Goal: Task Accomplishment & Management: Use online tool/utility

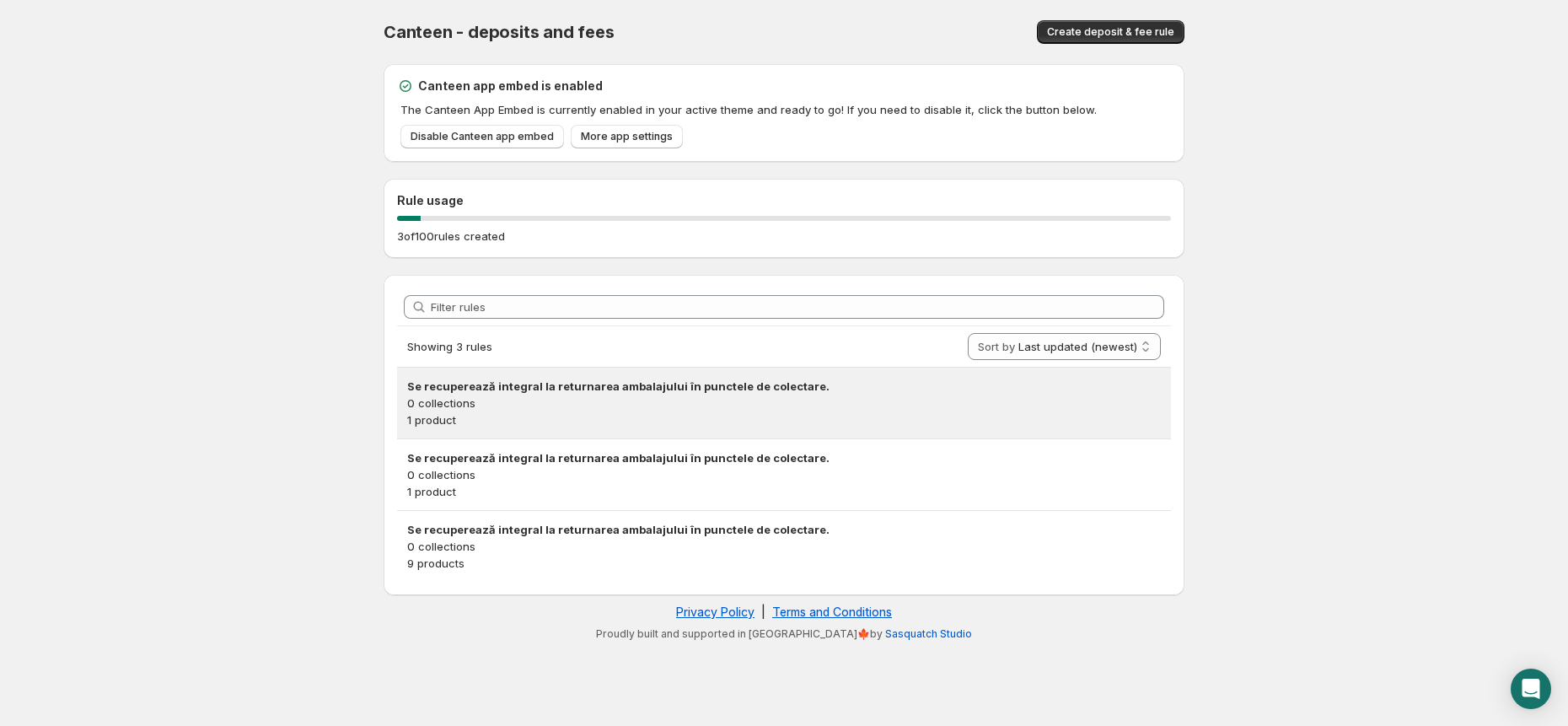
click at [1042, 406] on p "0 collections" at bounding box center [784, 403] width 754 height 17
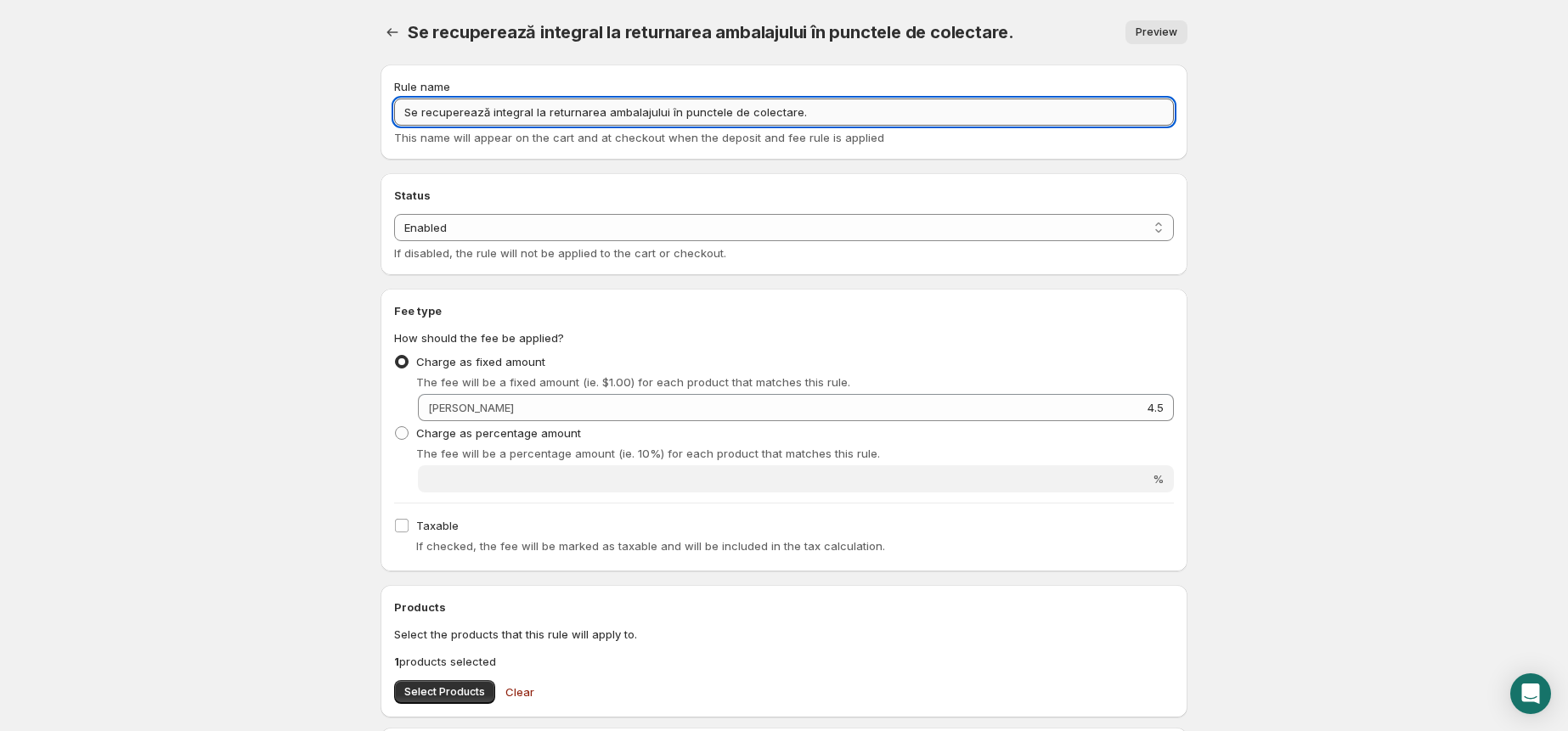
click at [586, 116] on input "Se recuperează integral la returnarea ambalajului în punctele de colectare." at bounding box center [784, 112] width 779 height 27
click at [227, 205] on body "Home Help Se recuperează integral la returnarea ambalajului în punctele de cole…" at bounding box center [784, 366] width 1568 height 731
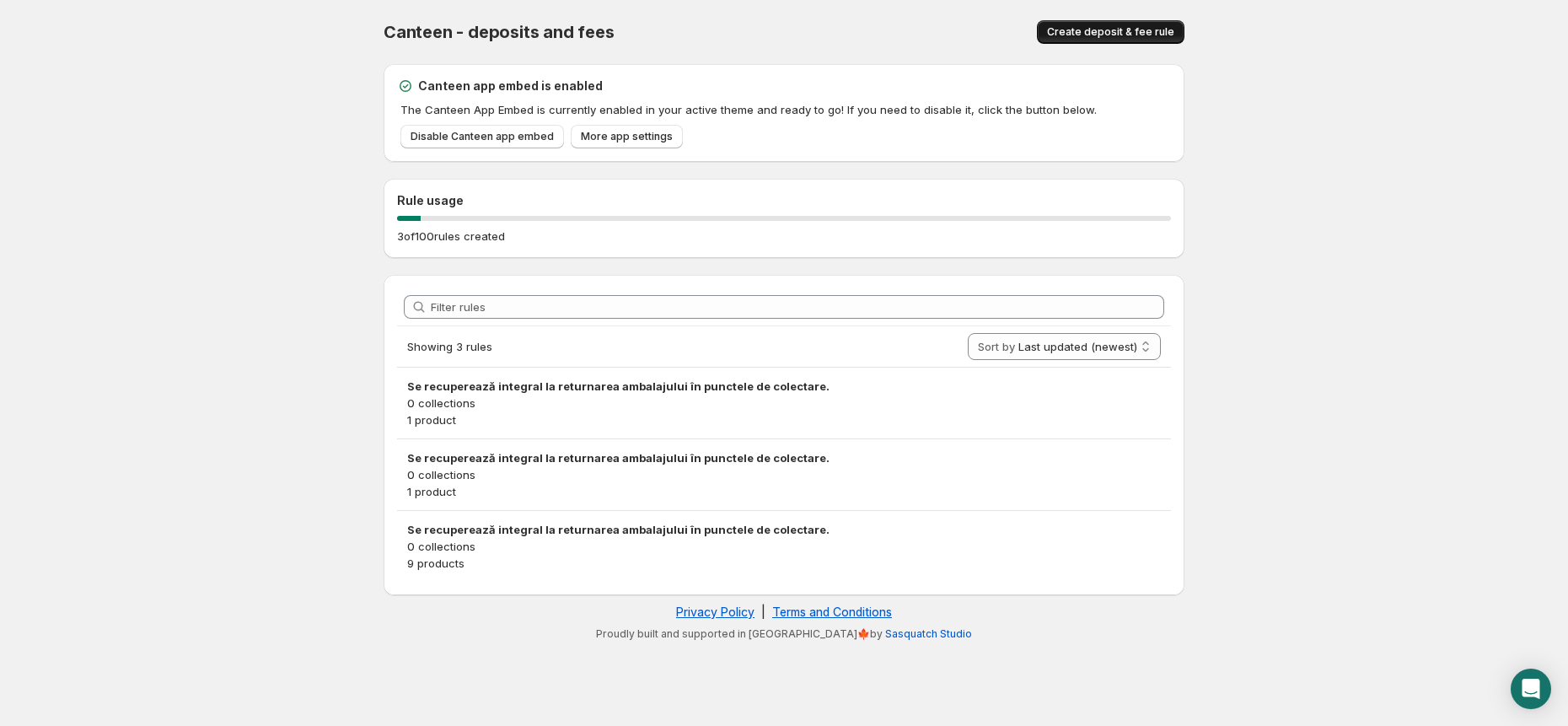
click at [1142, 33] on span "Create deposit & fee rule" at bounding box center [1111, 32] width 128 height 14
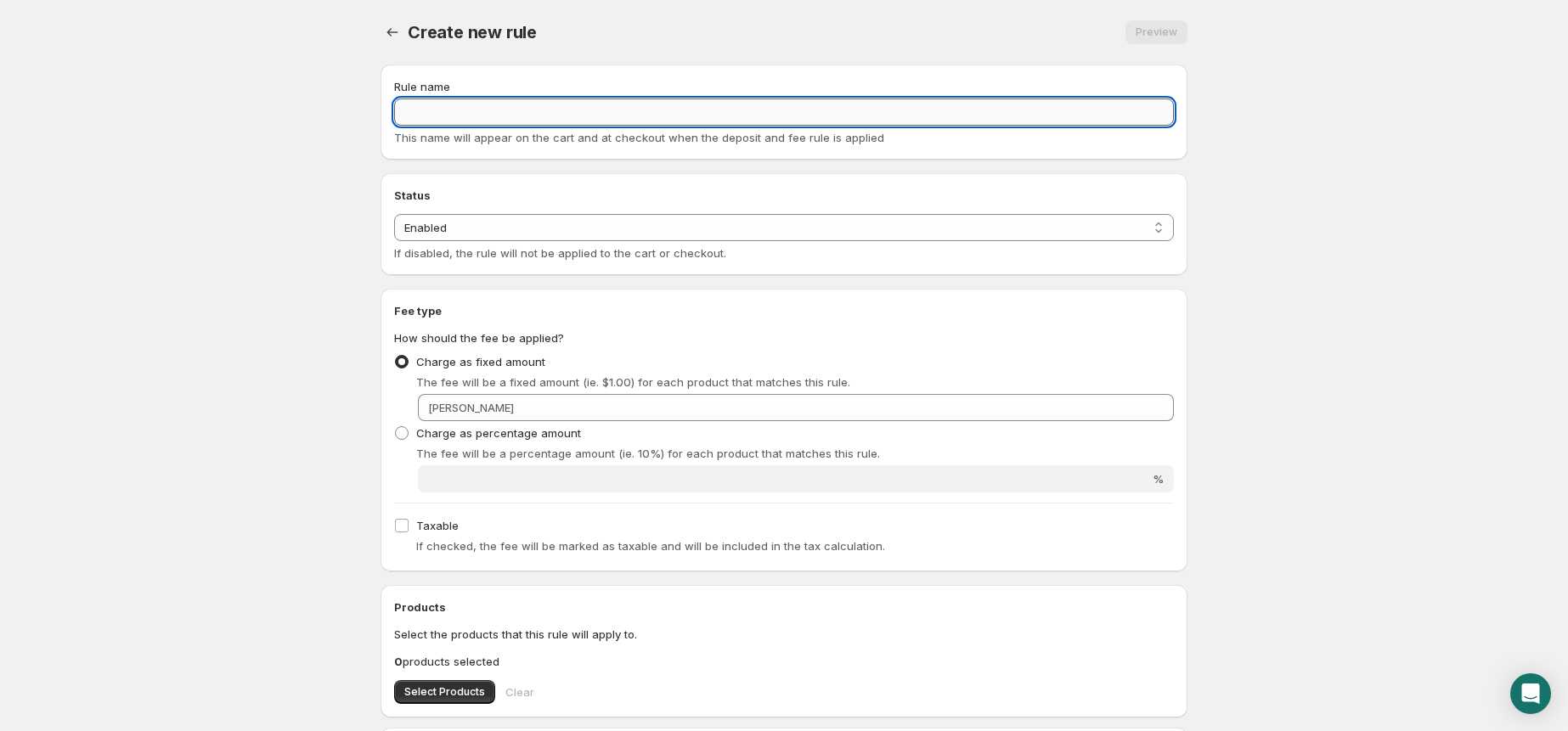
click at [634, 123] on input "Rule name" at bounding box center [784, 112] width 779 height 27
paste input "Se recuperează integral la returnarea ambalajului în punctele de colectare."
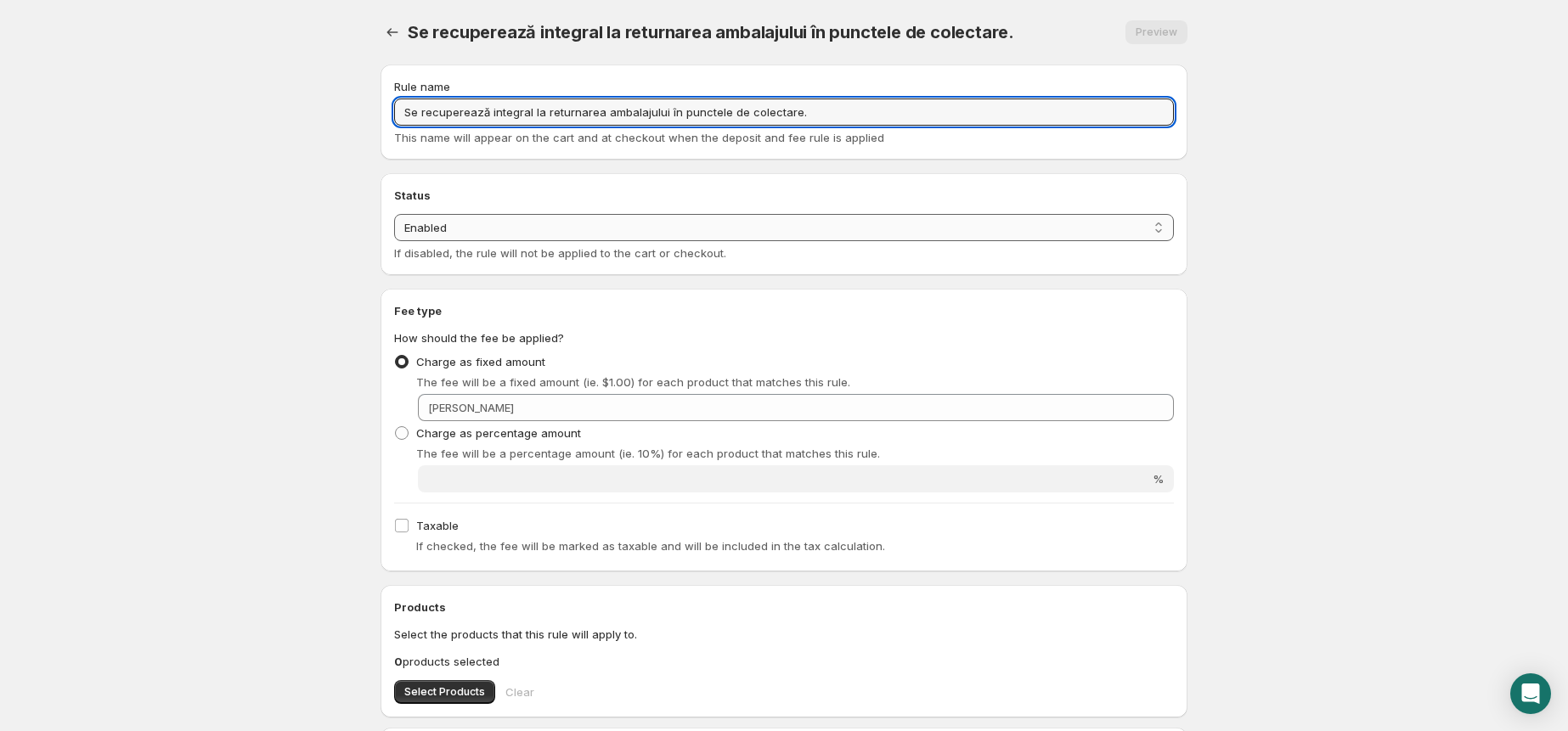
type input "Se recuperează integral la returnarea ambalajului în punctele de colectare."
click at [629, 223] on select "Enabled Disabled" at bounding box center [784, 228] width 779 height 27
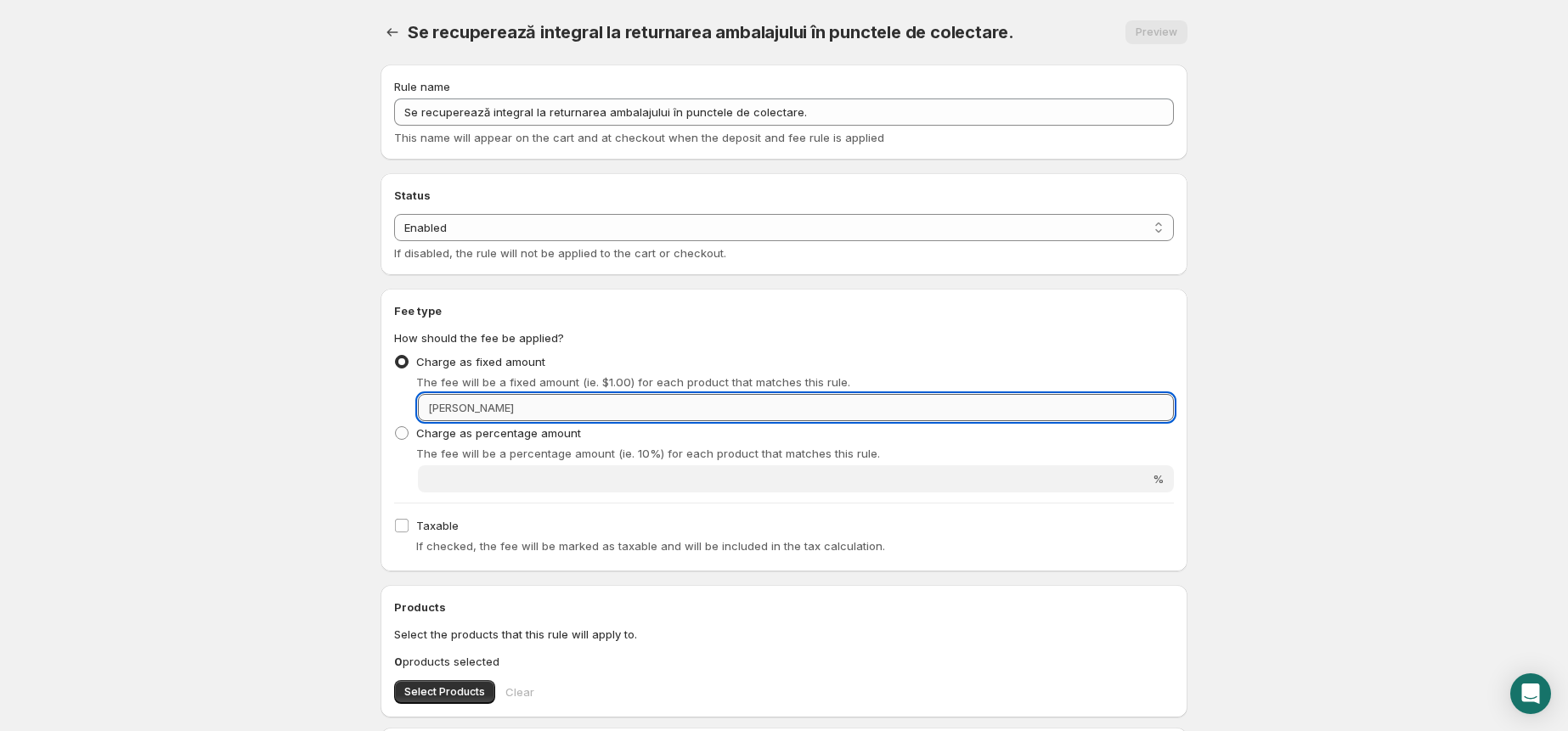
click at [560, 399] on input "Fixed amount" at bounding box center [846, 407] width 655 height 27
type input "3"
click at [1063, 354] on div "Charge as fixed amount The fee will be a fixed amount (ie. $1.00) for each prod…" at bounding box center [784, 371] width 779 height 41
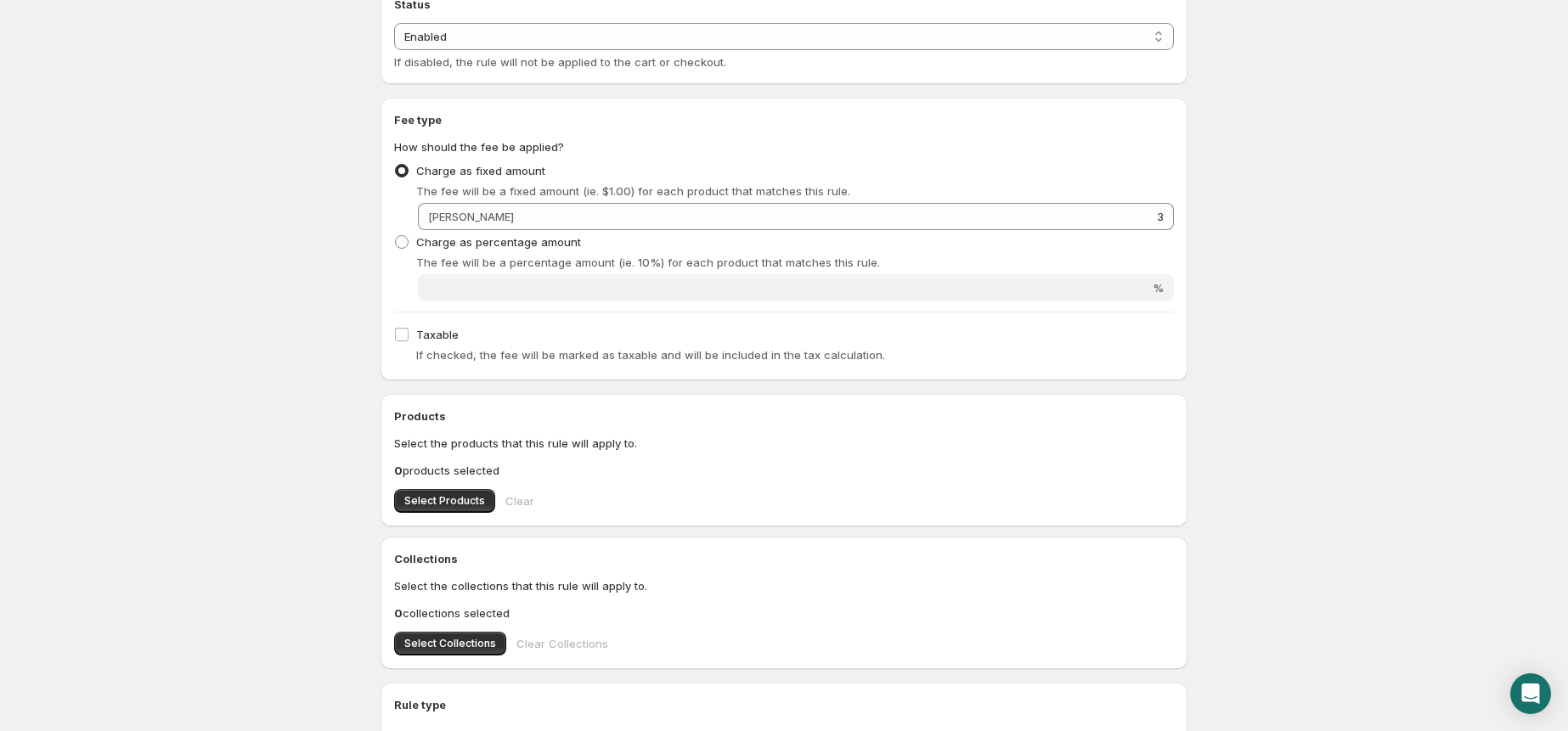
scroll to position [451, 0]
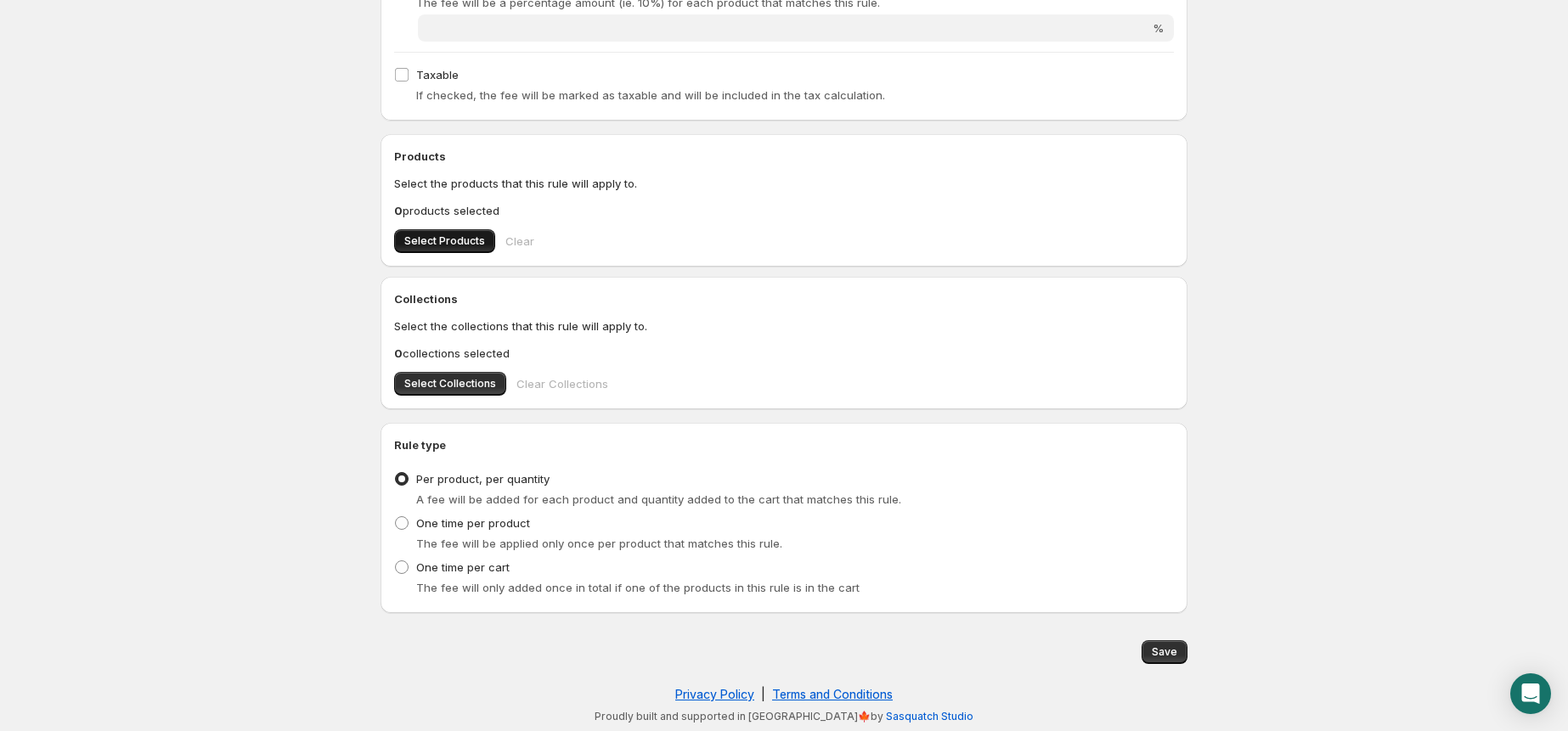
click at [463, 239] on span "Select Products" at bounding box center [444, 241] width 80 height 14
click at [1159, 655] on span "Save" at bounding box center [1165, 652] width 26 height 14
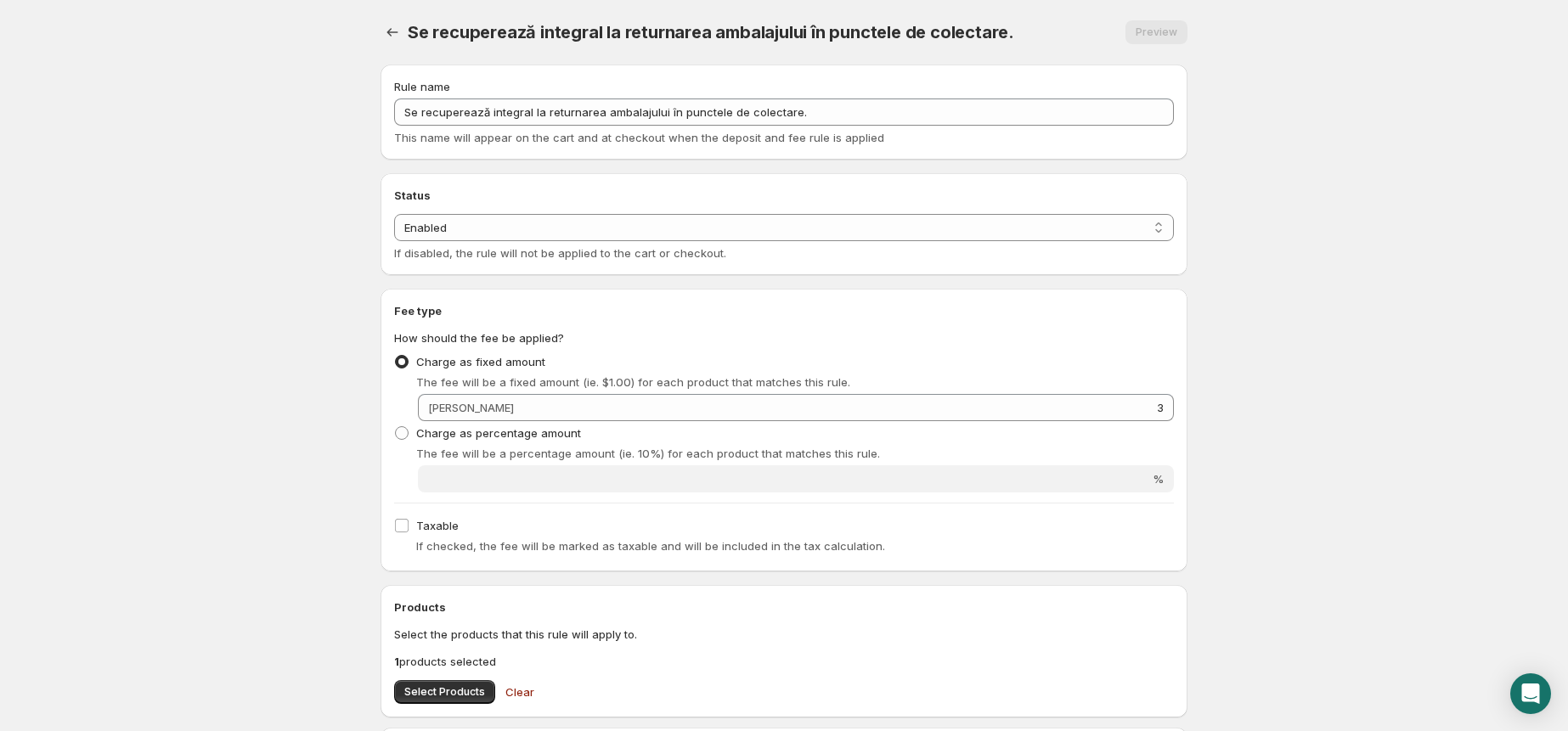
scroll to position [0, 0]
